Goal: Navigation & Orientation: Find specific page/section

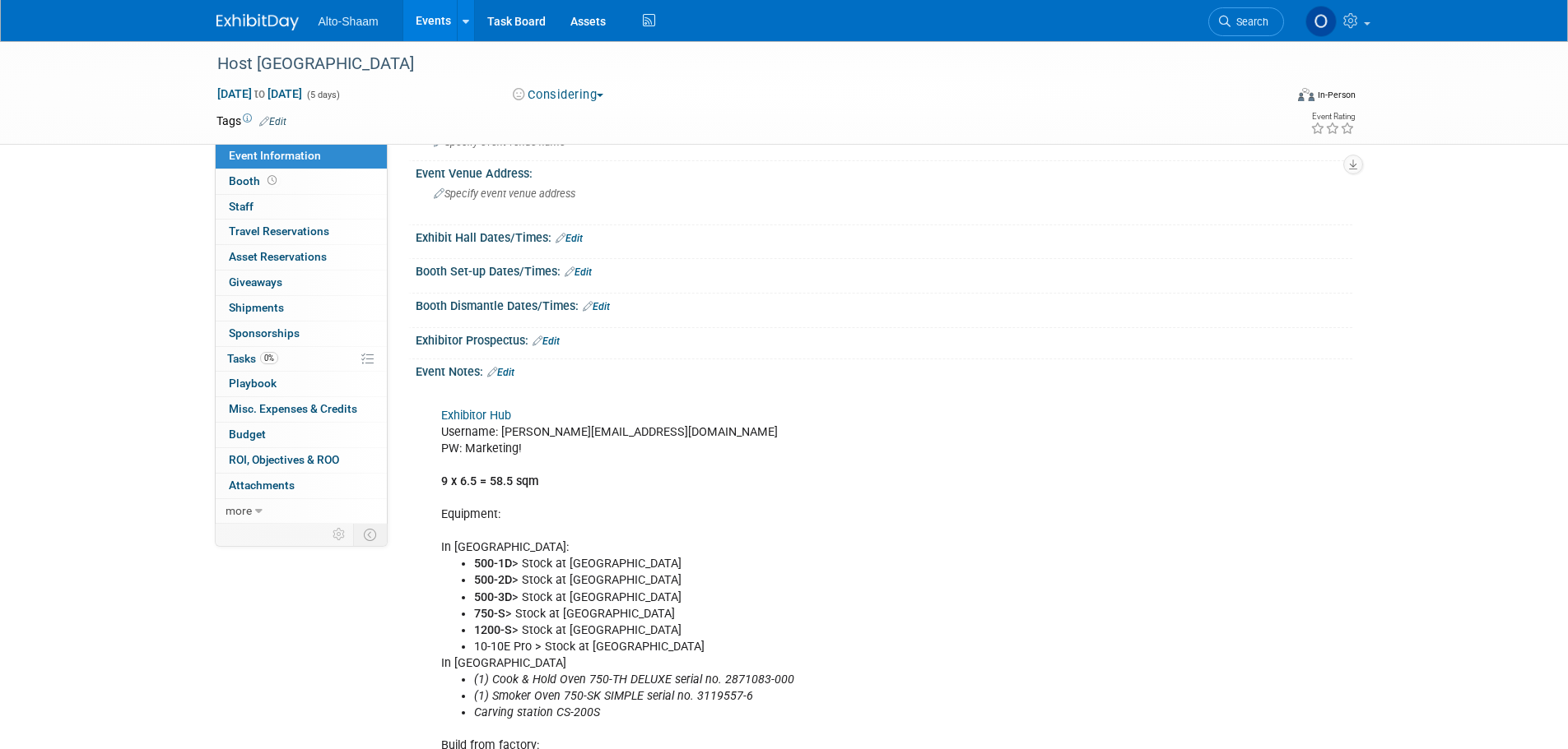
click at [432, 20] on link "Events" at bounding box center [433, 20] width 60 height 41
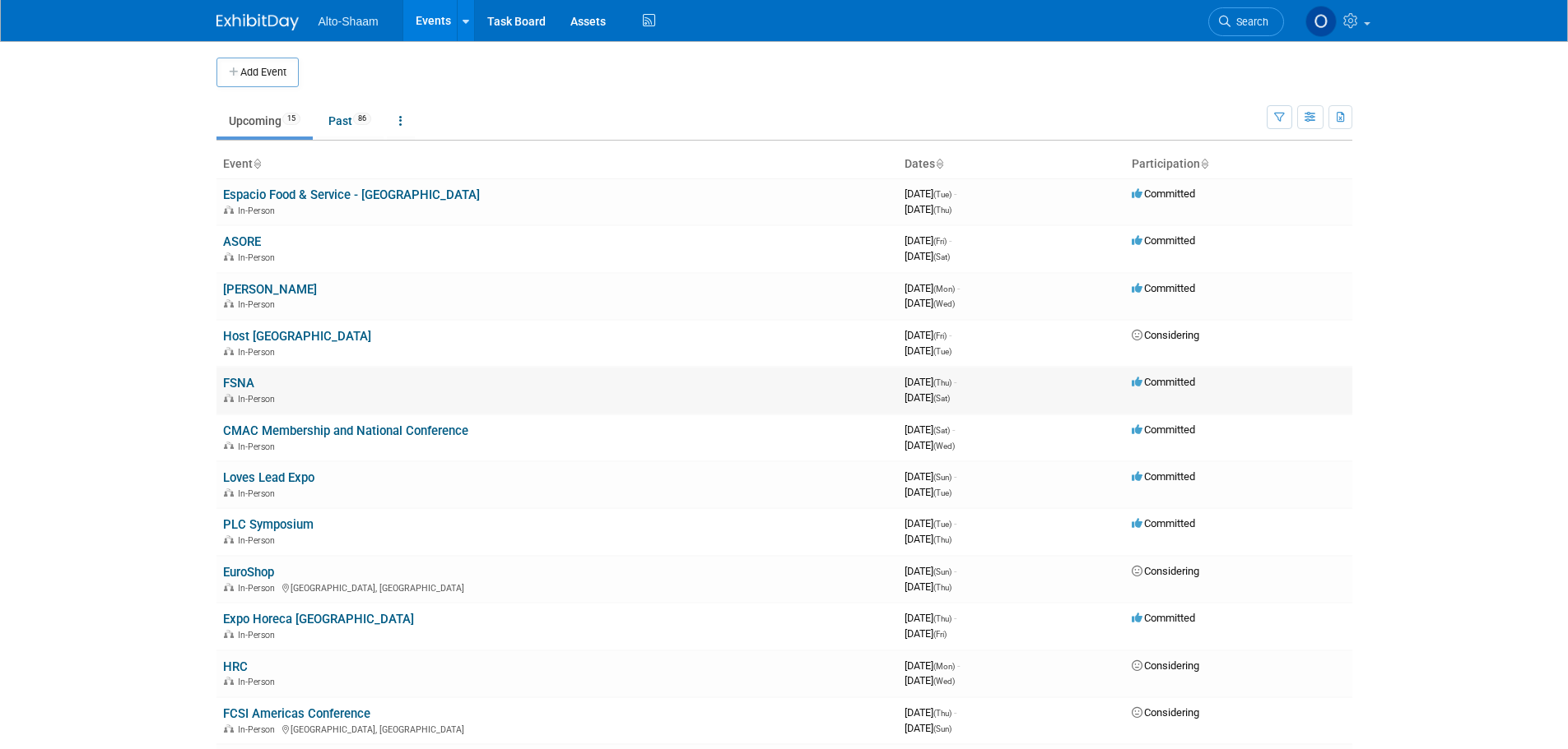
drag, startPoint x: 255, startPoint y: 240, endPoint x: 780, endPoint y: 391, distance: 546.3
click at [255, 240] on link "ASORE" at bounding box center [242, 241] width 38 height 15
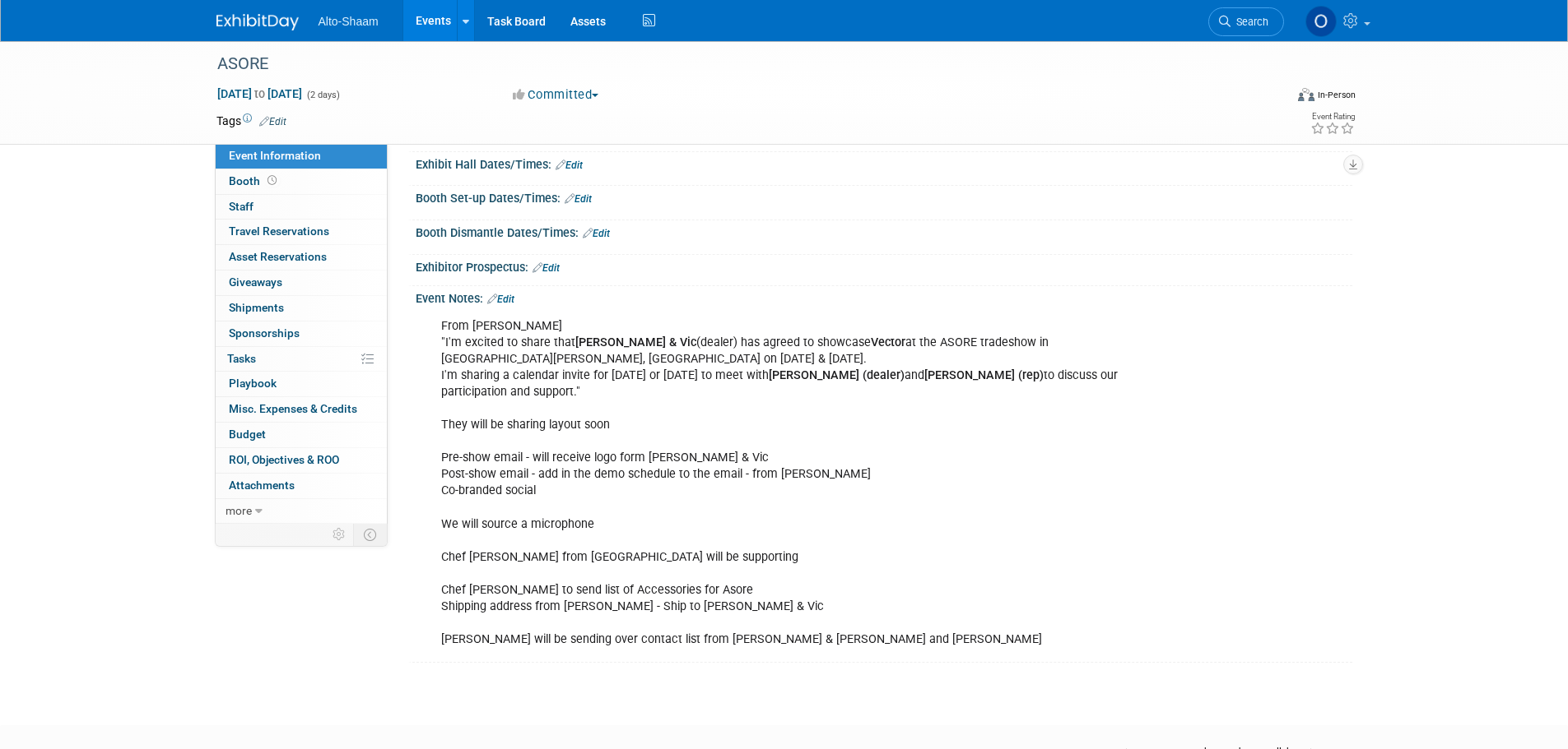
scroll to position [164, 0]
